Goal: Transaction & Acquisition: Purchase product/service

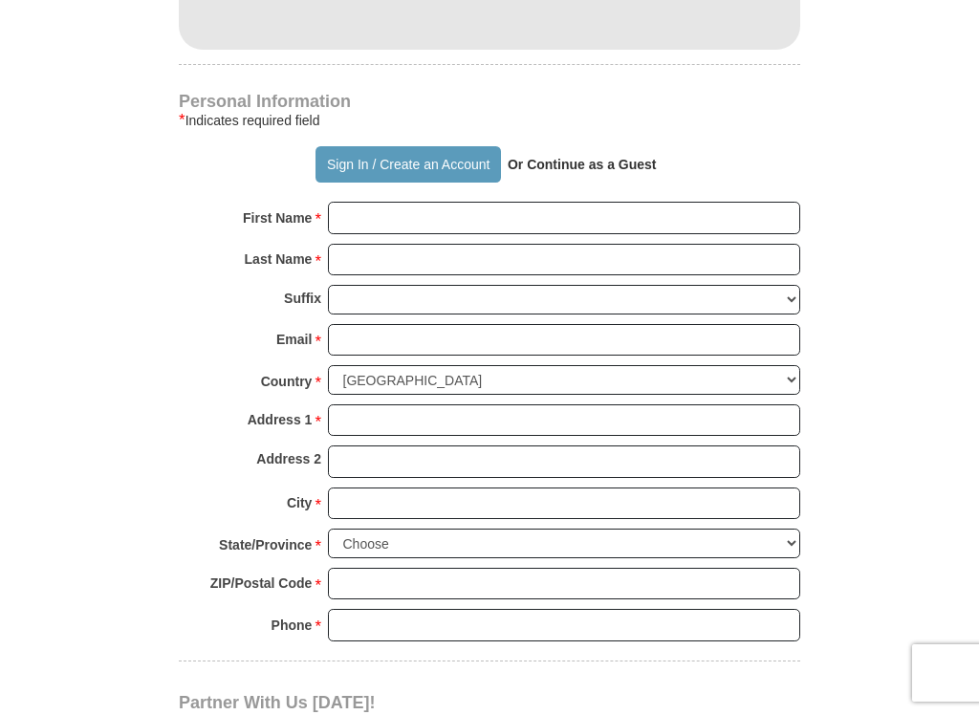
scroll to position [1193, 0]
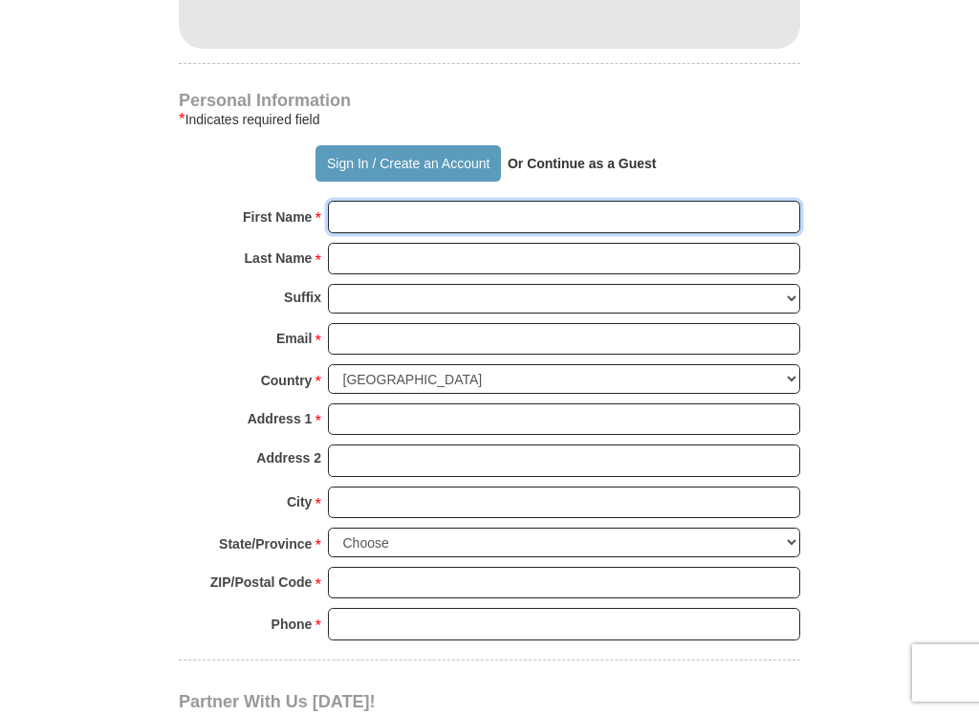
click at [378, 207] on input "First Name *" at bounding box center [564, 217] width 472 height 33
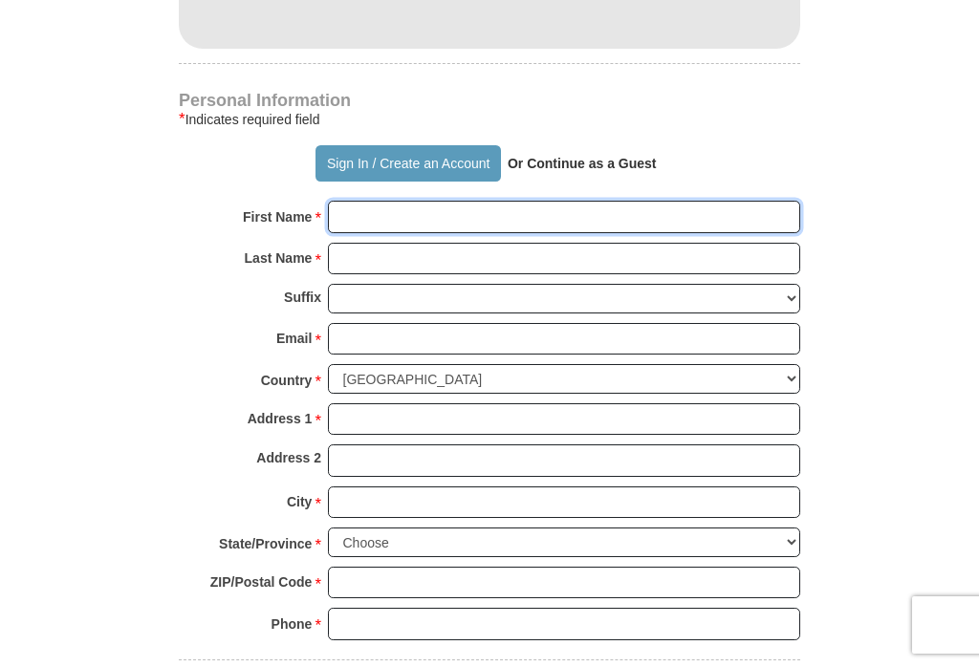
type input "[PERSON_NAME] and [PERSON_NAME] [PERSON_NAME]"
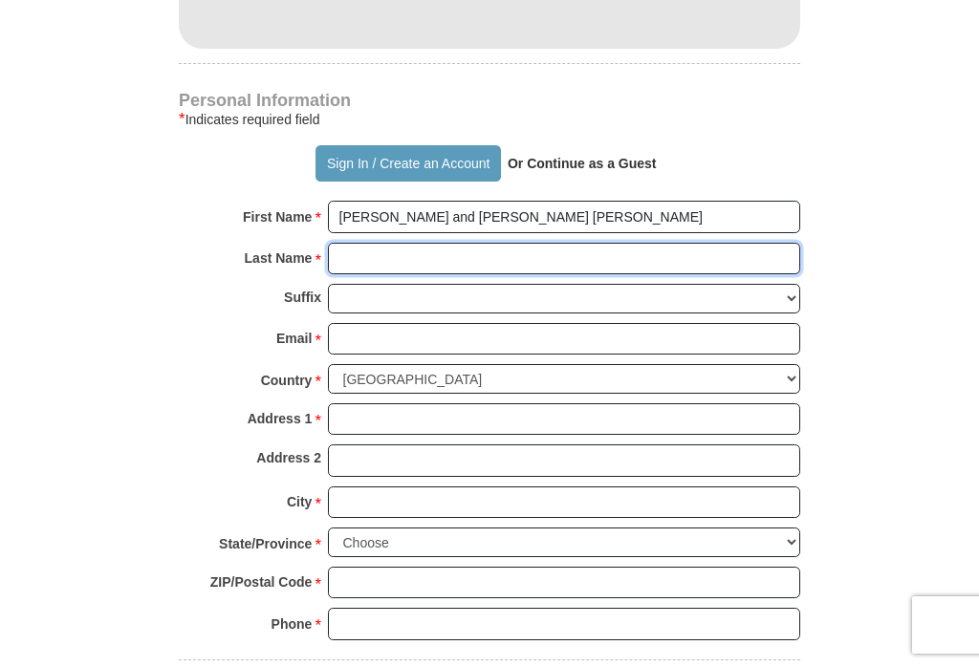
type input "[PERSON_NAME]"
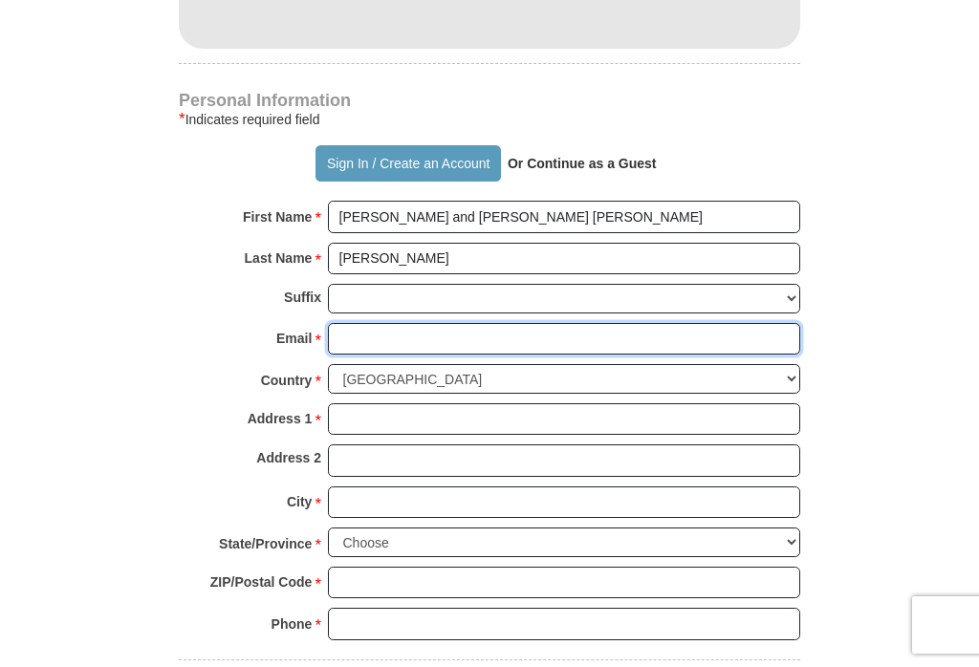
type input "[EMAIL_ADDRESS][DOMAIN_NAME]"
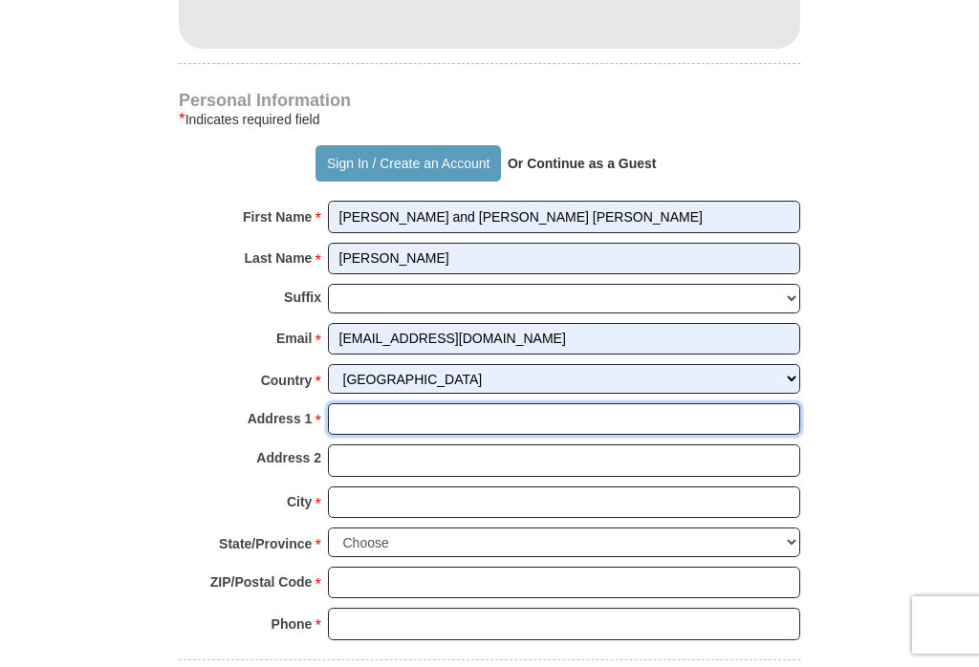
type input "[STREET_ADDRESS][PERSON_NAME]"
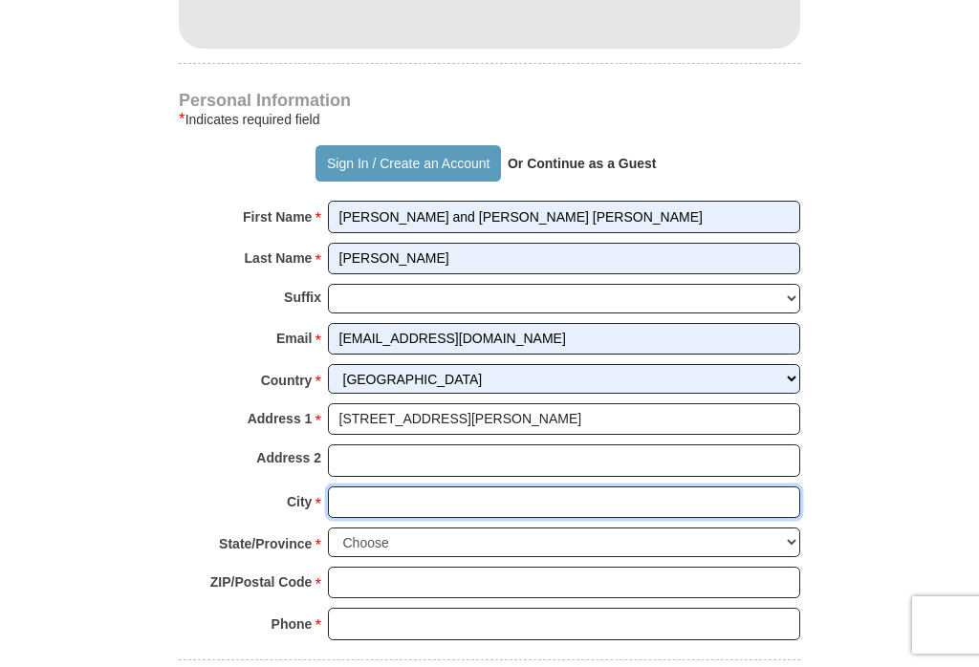
type input "[PERSON_NAME]"
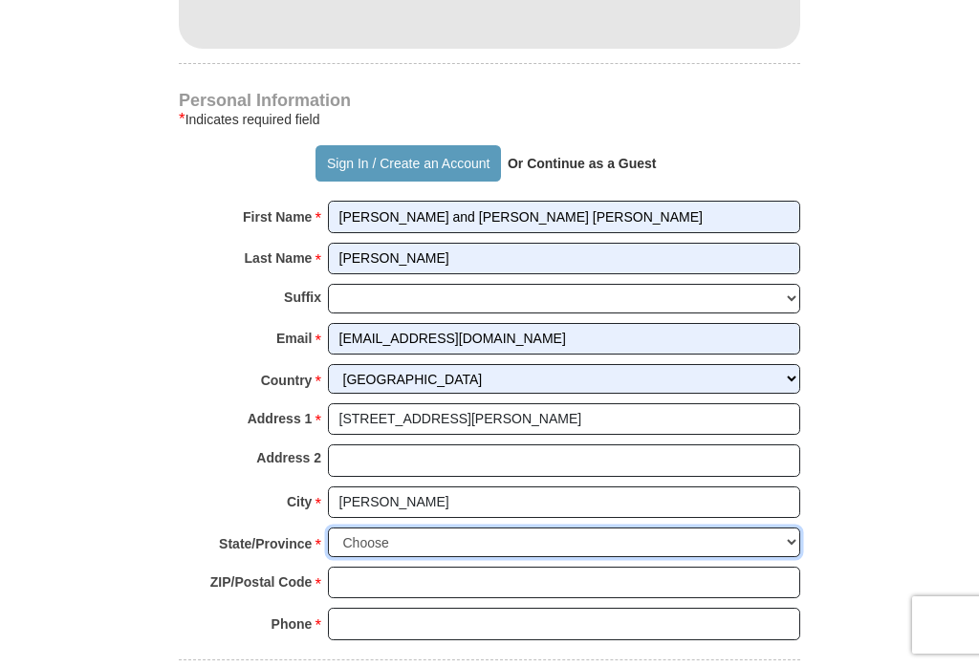
select select "OH"
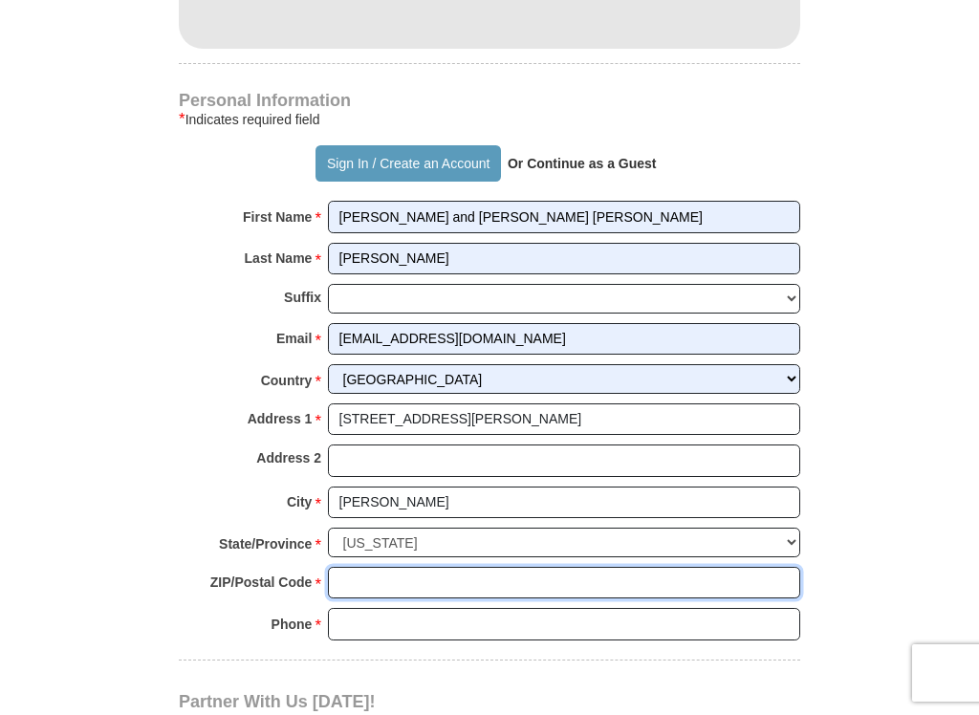
type input "45684"
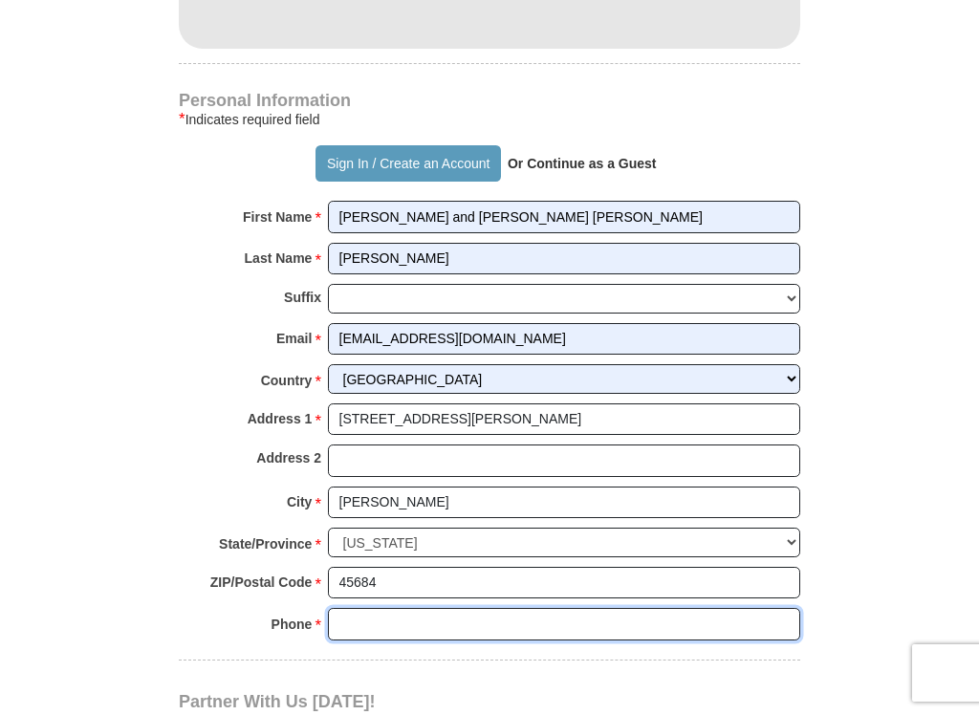
type input "9375448115"
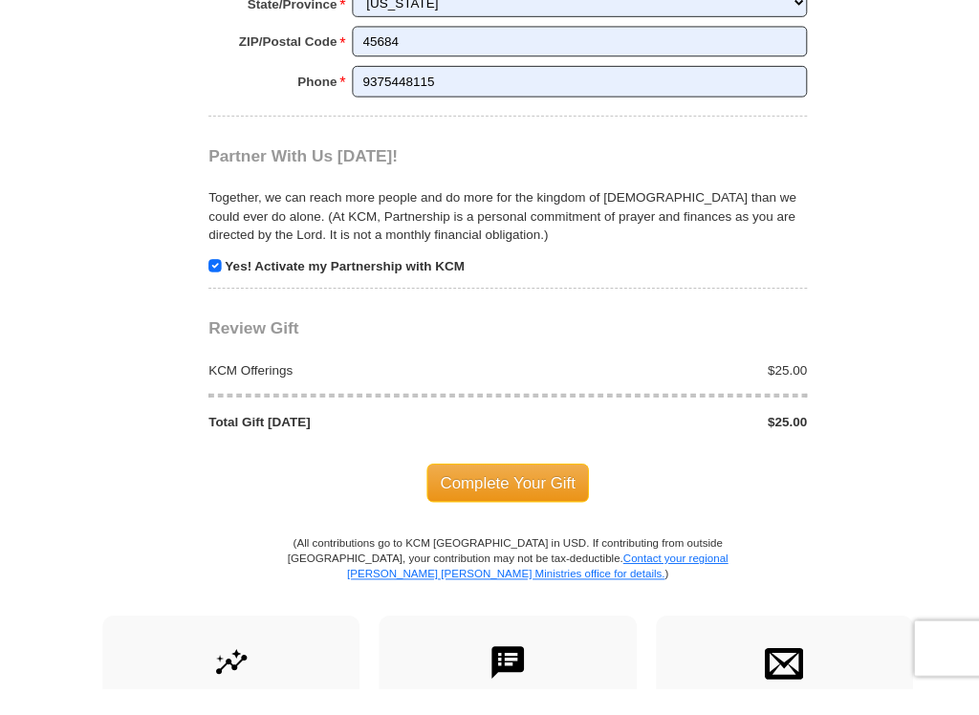
scroll to position [1722, 0]
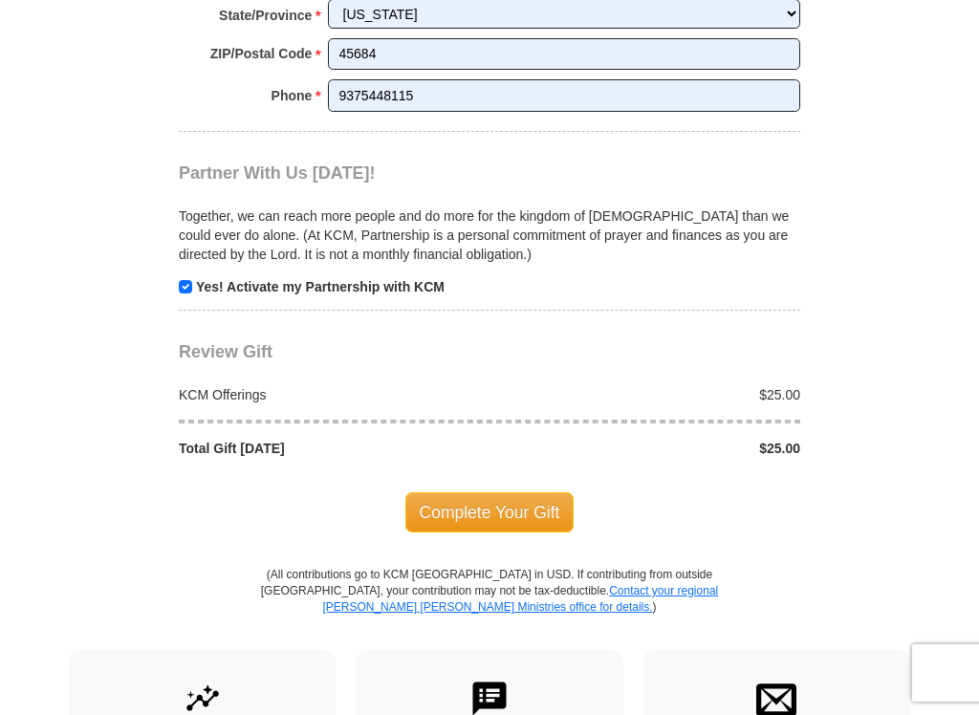
click at [197, 254] on div "Together, we can reach more people and do more for the kingdom of [DEMOGRAPHIC_…" at bounding box center [489, 240] width 621 height 113
click at [192, 277] on p "Yes! Activate my Partnership with KCM" at bounding box center [489, 286] width 621 height 19
click at [187, 280] on input "checkbox" at bounding box center [185, 286] width 13 height 13
checkbox input "false"
click at [515, 492] on span "Complete Your Gift" at bounding box center [489, 512] width 169 height 40
